Goal: Task Accomplishment & Management: Manage account settings

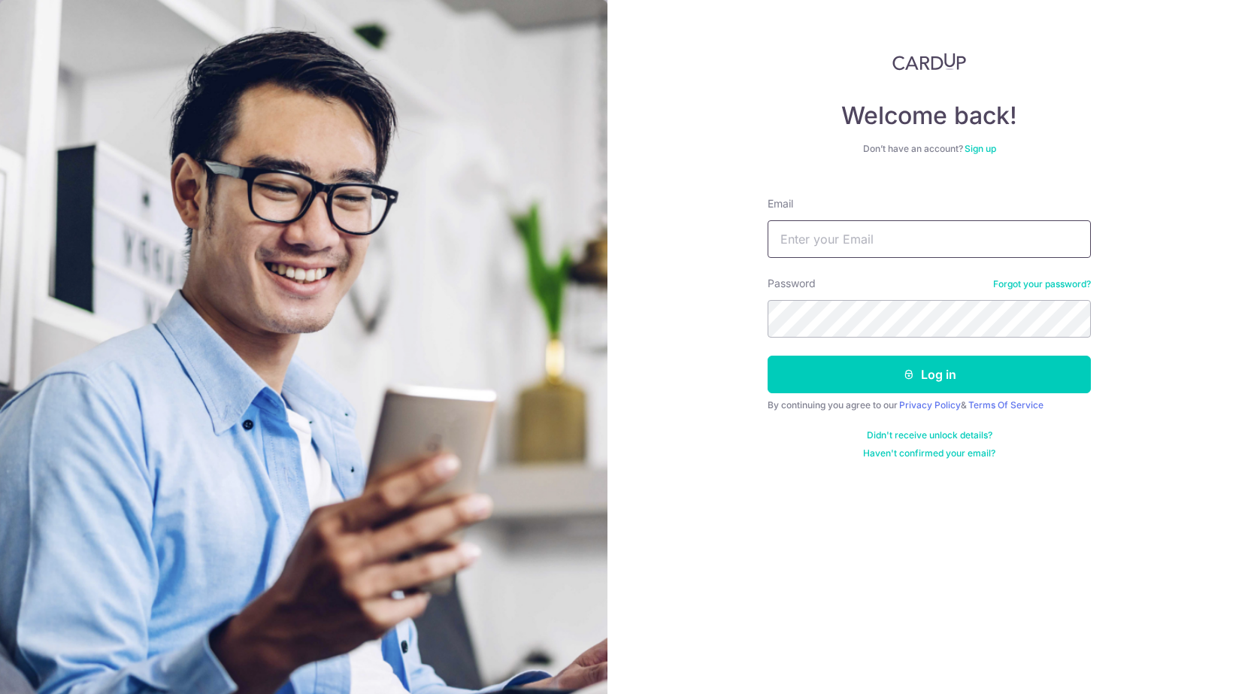
click at [859, 239] on input "Email" at bounding box center [928, 239] width 323 height 38
type input "kahlin.bong@gmail.com"
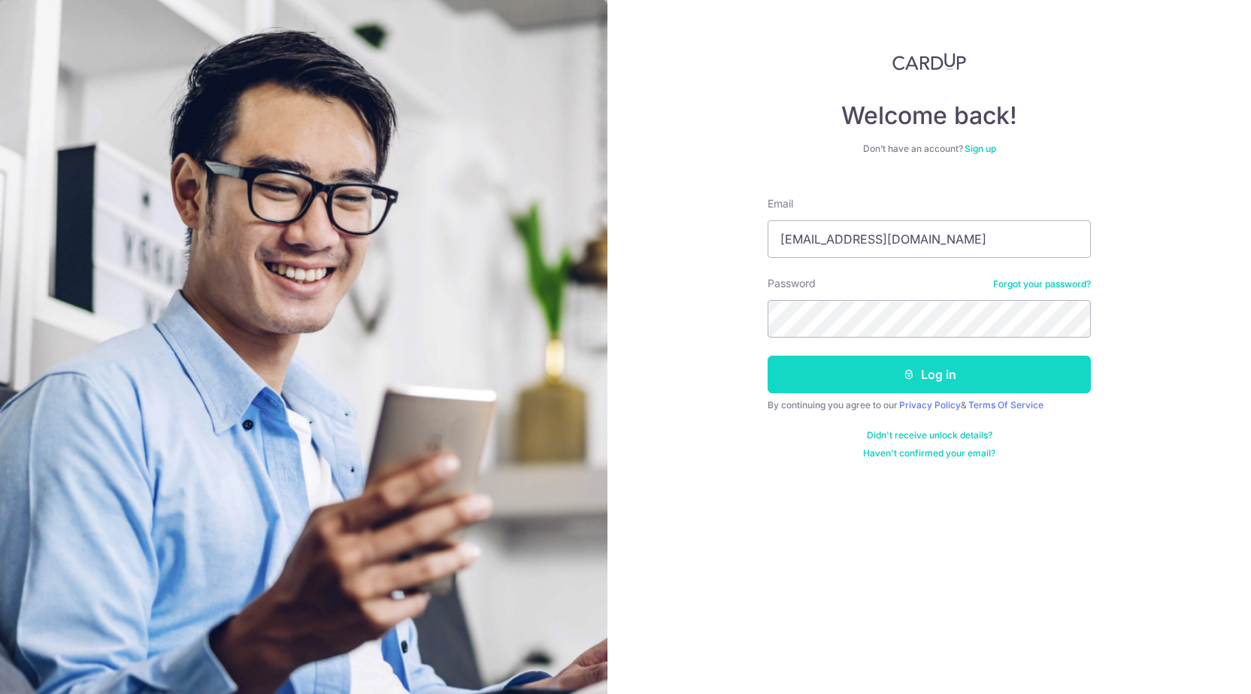
click at [940, 374] on button "Log in" at bounding box center [928, 375] width 323 height 38
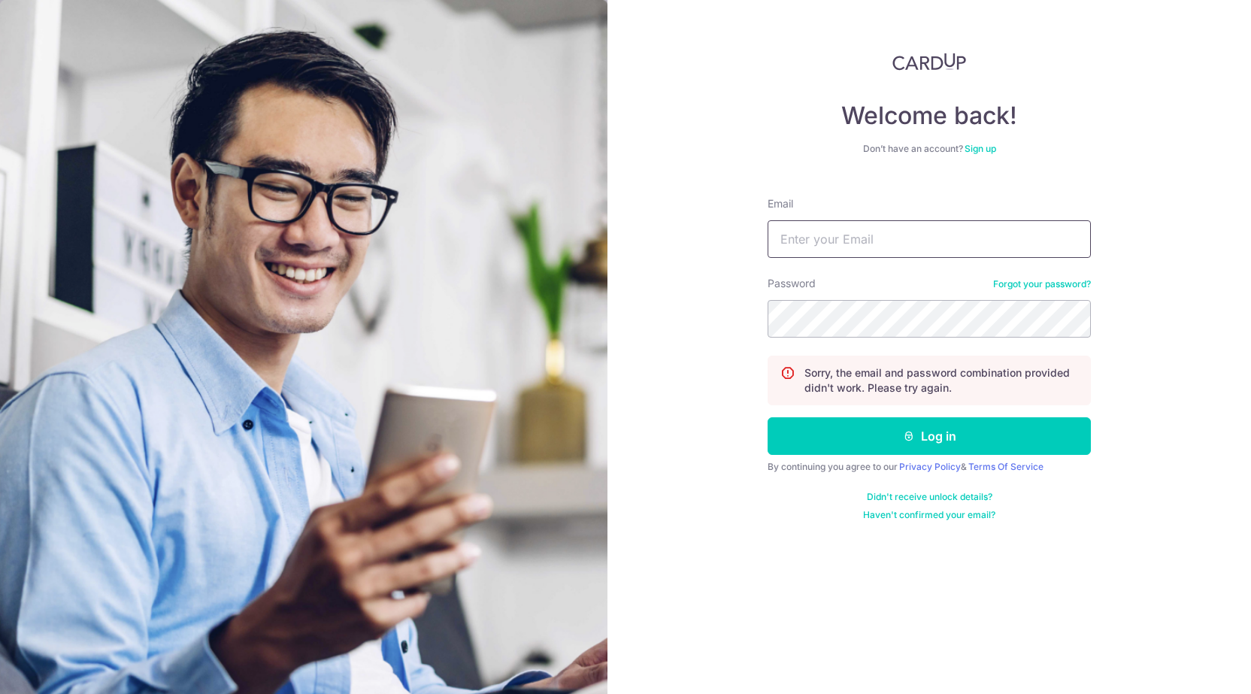
click at [851, 237] on input "Email" at bounding box center [928, 239] width 323 height 38
type input "[EMAIL_ADDRESS][DOMAIN_NAME]"
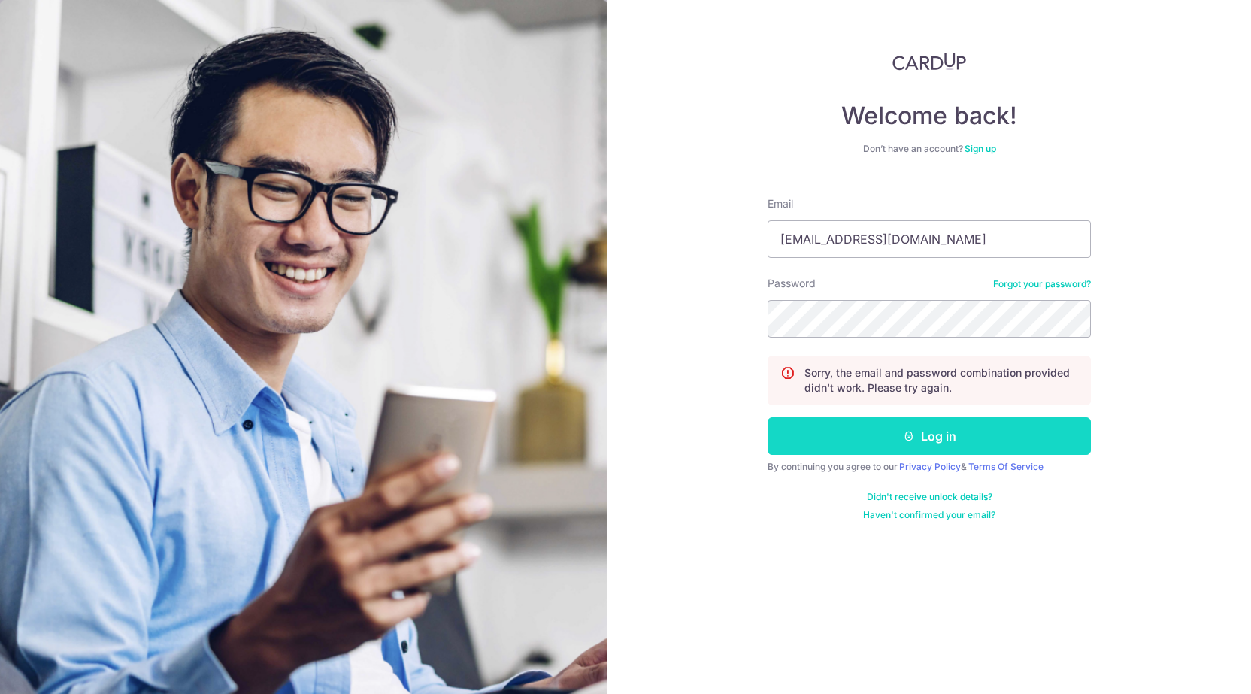
click at [914, 434] on button "Log in" at bounding box center [928, 436] width 323 height 38
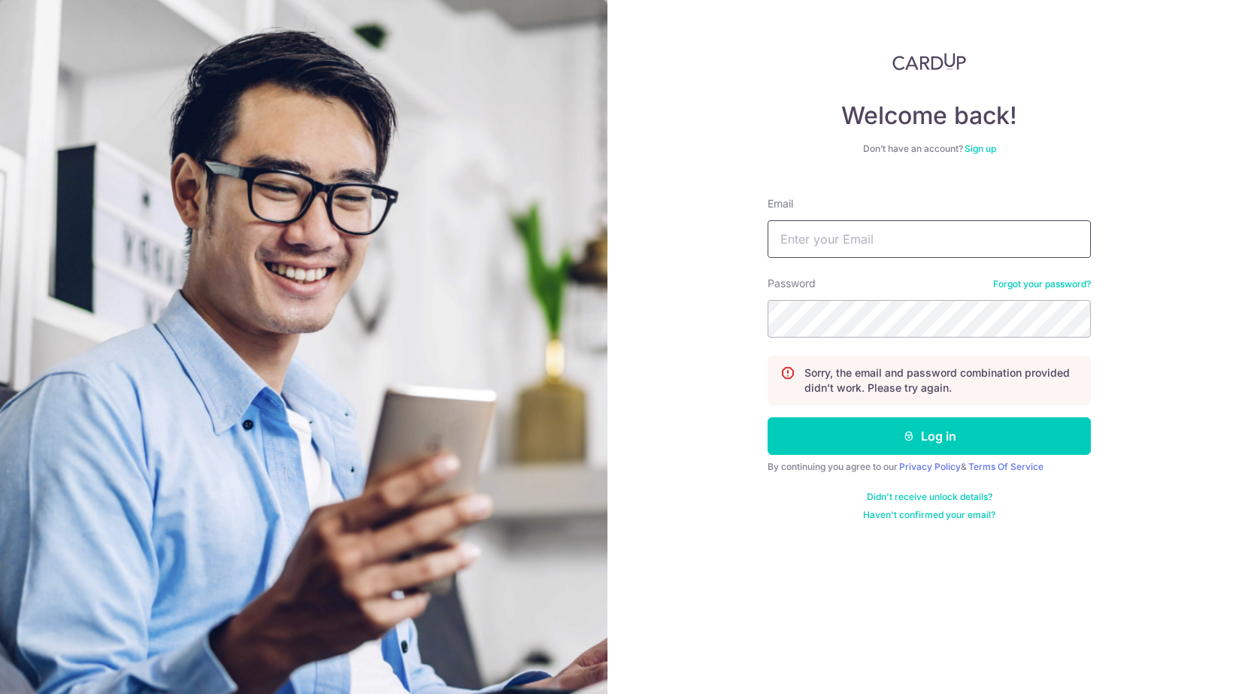
click at [836, 240] on input "Email" at bounding box center [928, 239] width 323 height 38
type input "[EMAIL_ADDRESS][DOMAIN_NAME]"
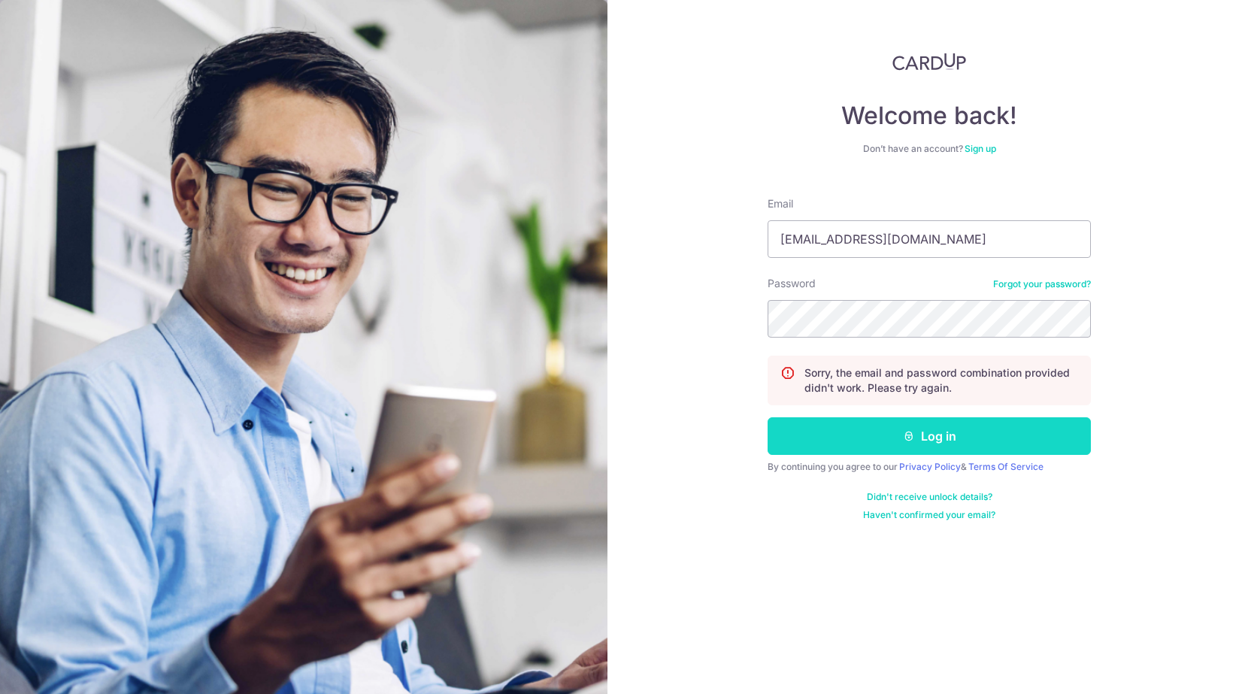
click at [937, 437] on button "Log in" at bounding box center [928, 436] width 323 height 38
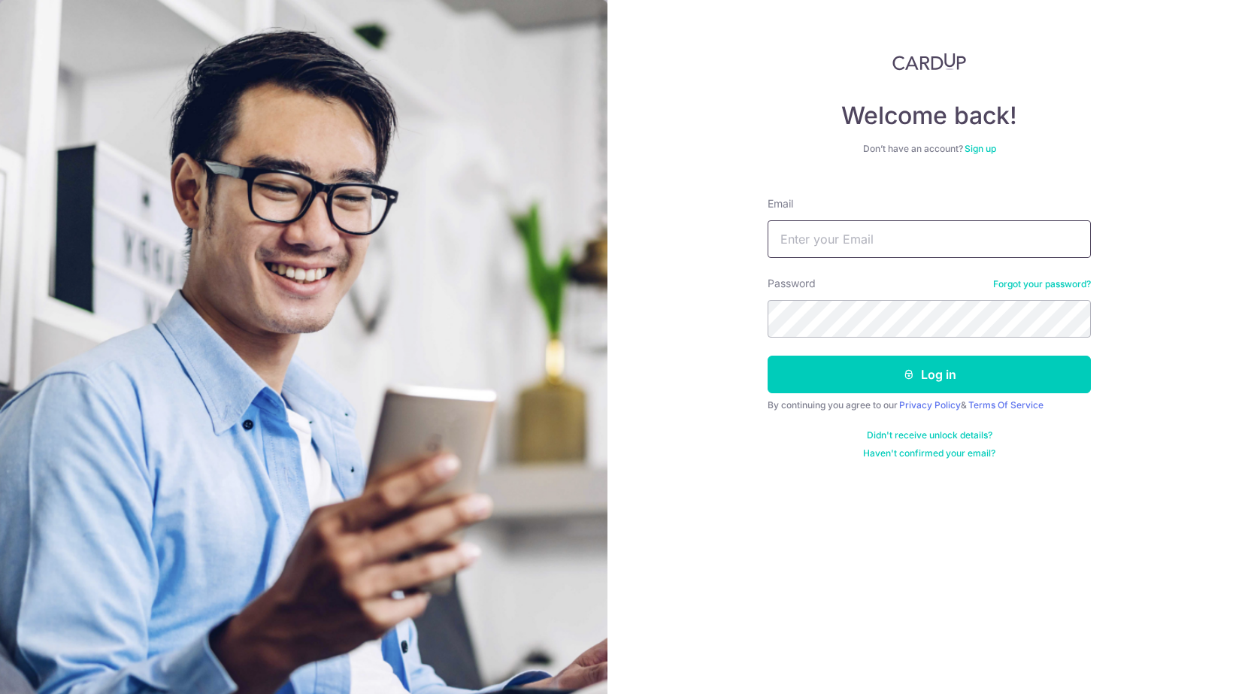
click at [791, 237] on input "Email" at bounding box center [928, 239] width 323 height 38
type input "kahlin.bong@gmail.com"
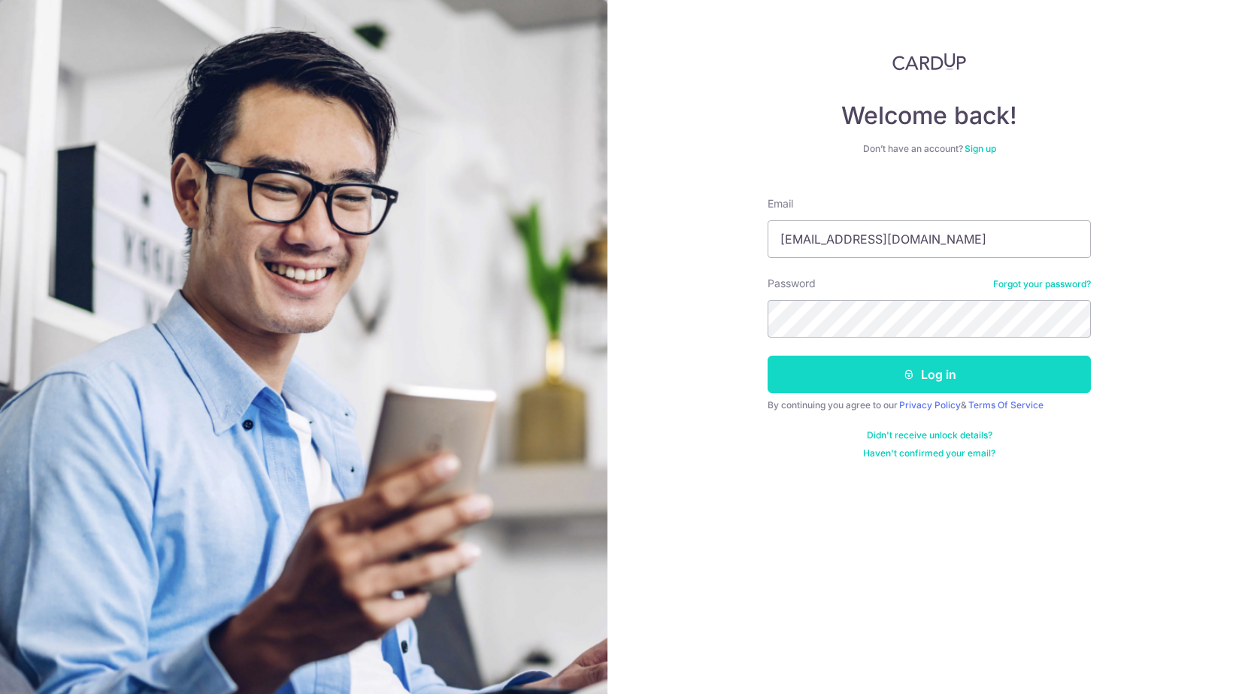
click at [940, 375] on button "Log in" at bounding box center [928, 375] width 323 height 38
